Goal: Information Seeking & Learning: Get advice/opinions

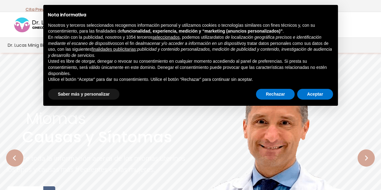
click at [92, 139] on rs-layer "Causas y Síntomas" at bounding box center [97, 136] width 150 height 15
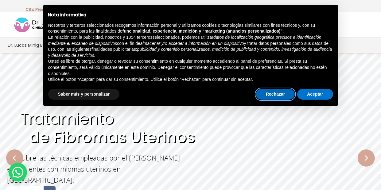
click at [272, 98] on button "Rechazar" at bounding box center [275, 94] width 39 height 11
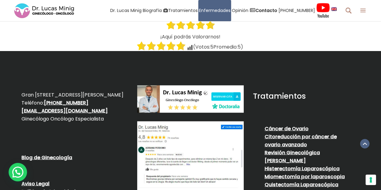
scroll to position [2951, 0]
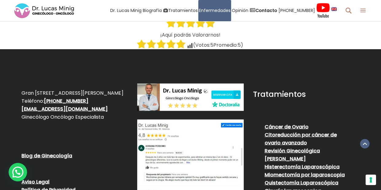
click at [179, 147] on img at bounding box center [190, 177] width 107 height 115
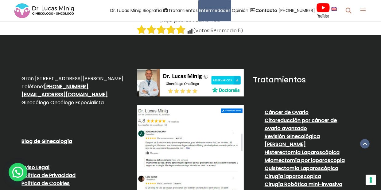
scroll to position [2941, 0]
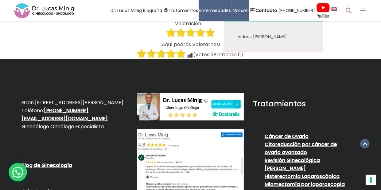
click at [247, 12] on span "Opinión" at bounding box center [240, 10] width 16 height 7
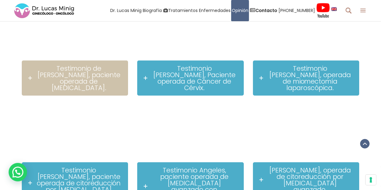
scroll to position [461, 0]
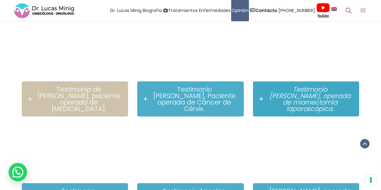
click at [328, 85] on span "Testimonio [PERSON_NAME], operada de miomectomía laparoscópica." at bounding box center [310, 99] width 81 height 28
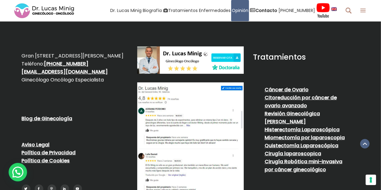
scroll to position [2182, 0]
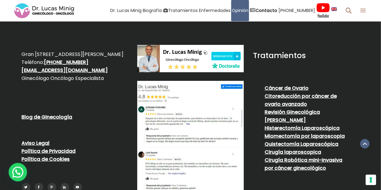
scroll to position [461, 0]
